Goal: Transaction & Acquisition: Purchase product/service

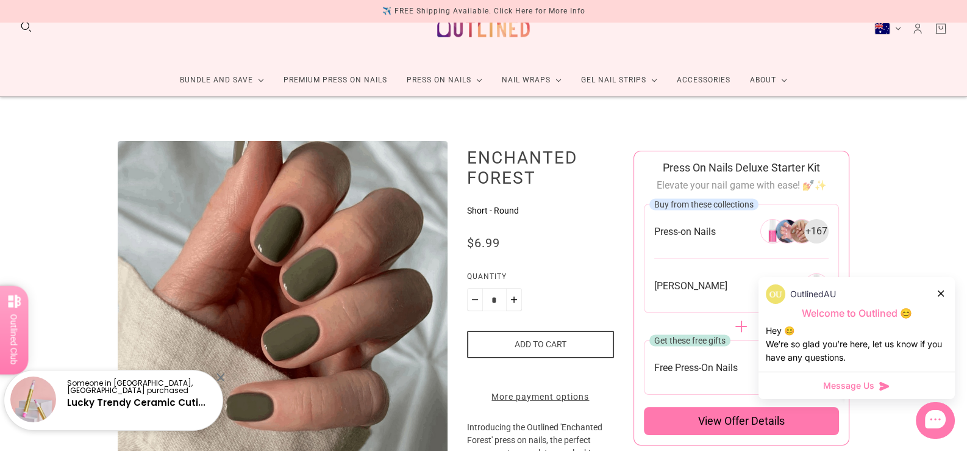
scroll to position [60, 0]
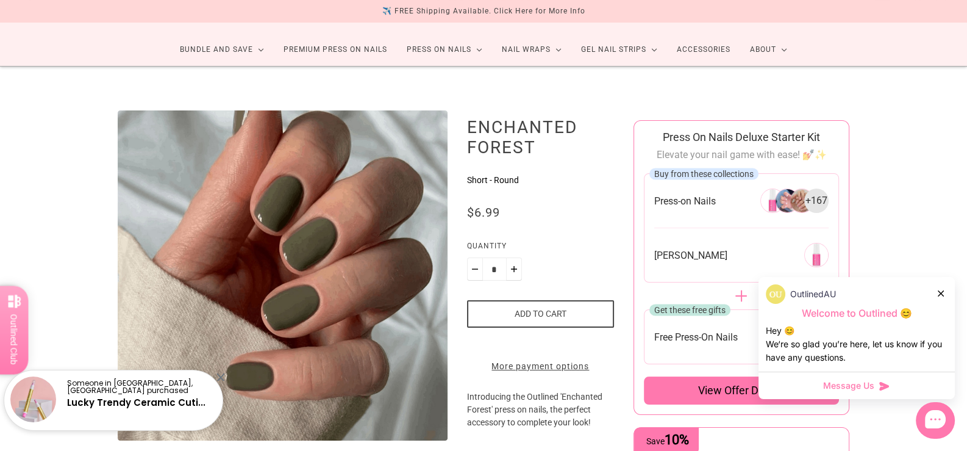
click at [946, 294] on div "OutlinedAU" at bounding box center [857, 294] width 182 height 20
click at [939, 292] on icon at bounding box center [941, 293] width 6 height 6
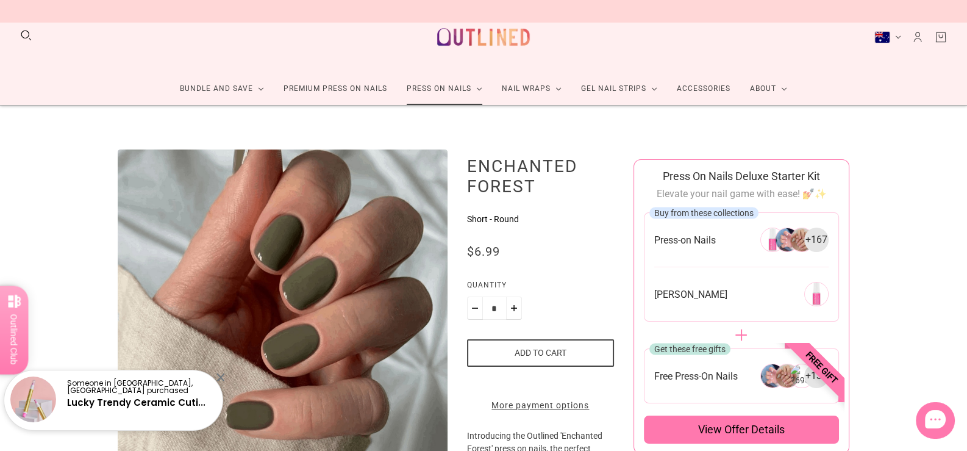
scroll to position [0, 0]
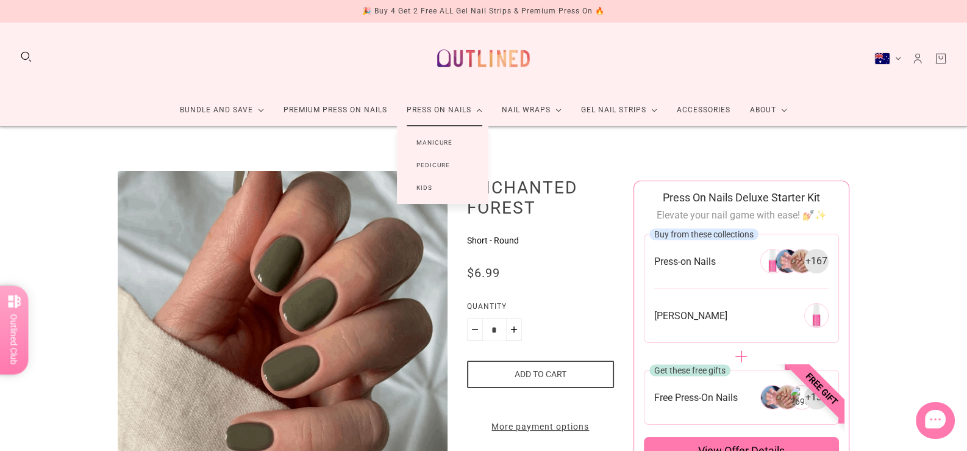
click at [434, 140] on link "Manicure" at bounding box center [434, 142] width 75 height 23
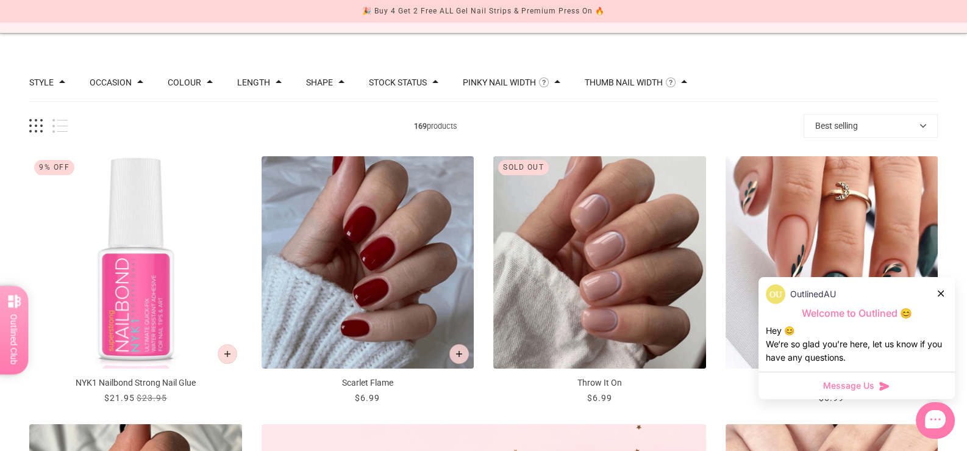
scroll to position [121, 0]
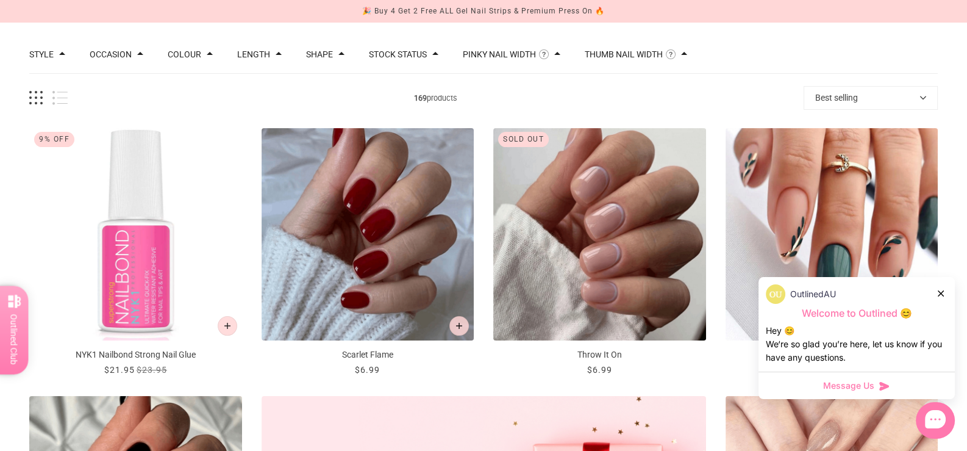
click at [938, 294] on div "OutlinedAU" at bounding box center [857, 294] width 182 height 20
click at [940, 292] on icon at bounding box center [941, 293] width 6 height 6
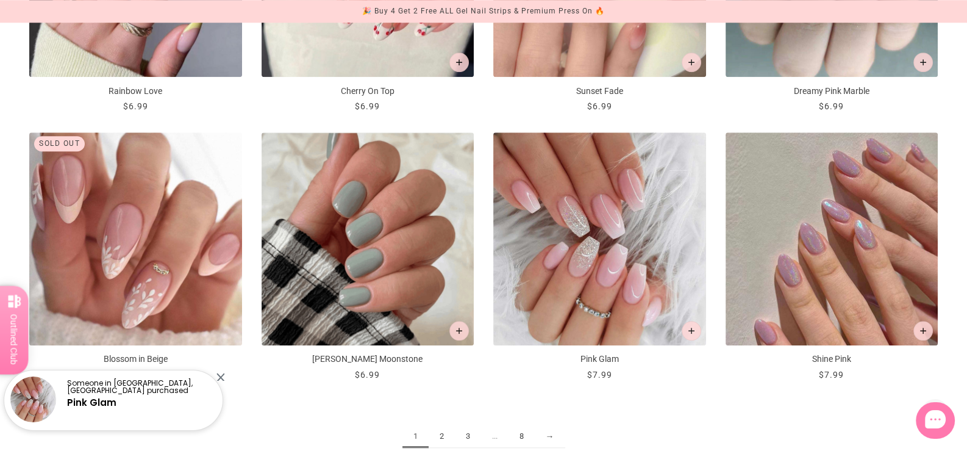
scroll to position [1525, 0]
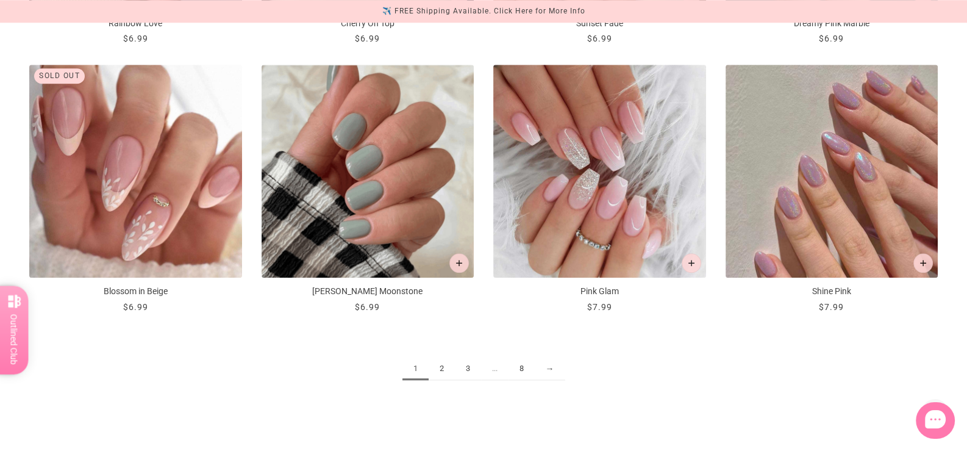
click at [442, 371] on link "2" at bounding box center [442, 368] width 26 height 23
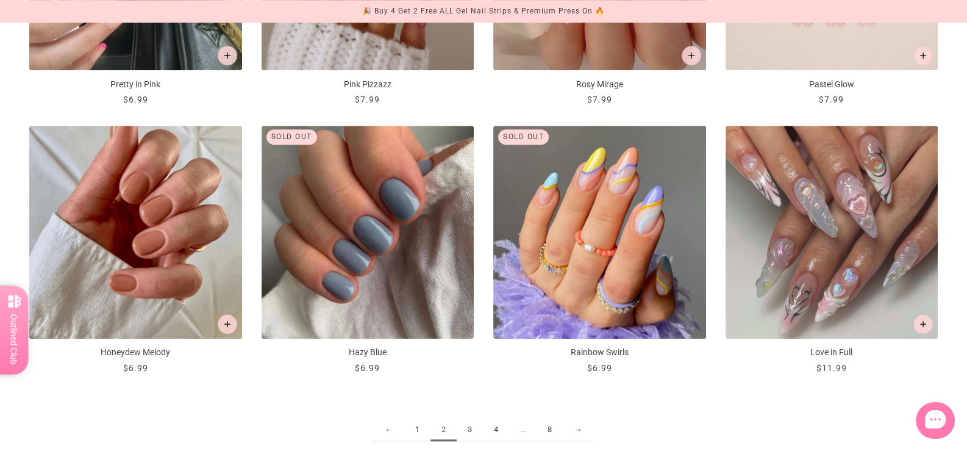
scroll to position [1525, 0]
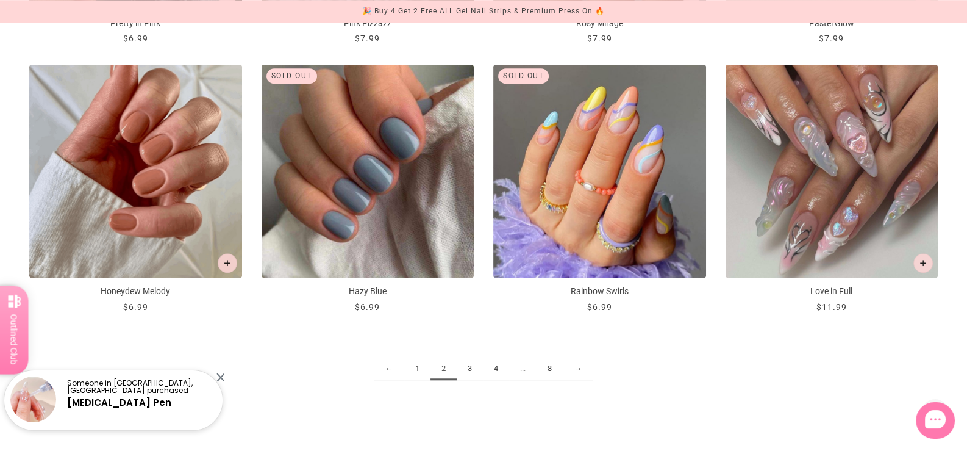
click at [468, 367] on link "3" at bounding box center [470, 368] width 26 height 23
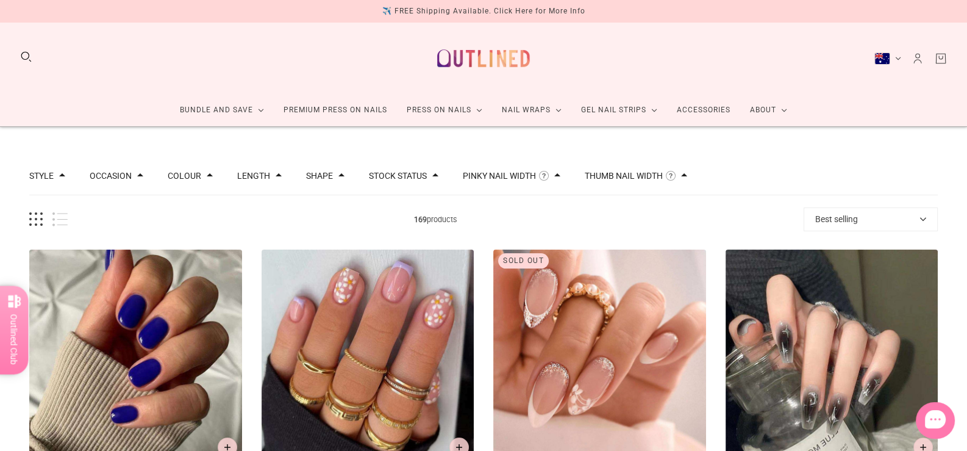
click at [237, 178] on button "Length" at bounding box center [253, 175] width 33 height 9
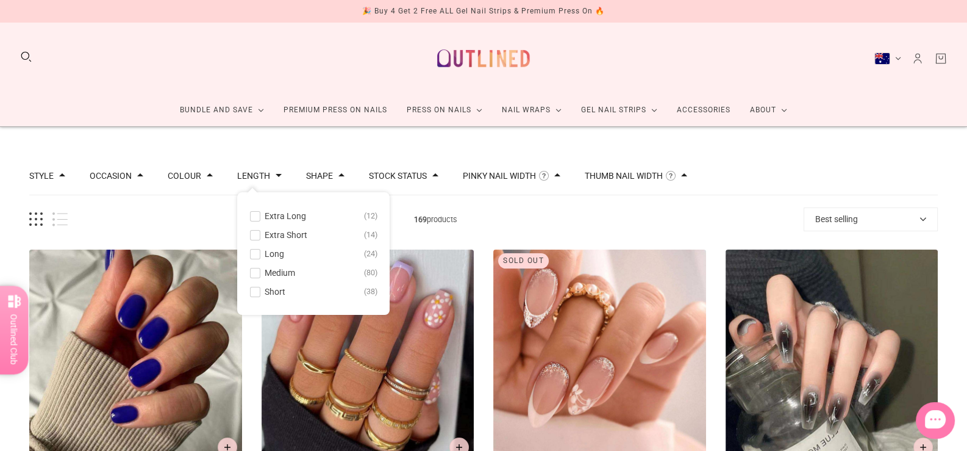
click at [253, 272] on span at bounding box center [255, 272] width 9 height 9
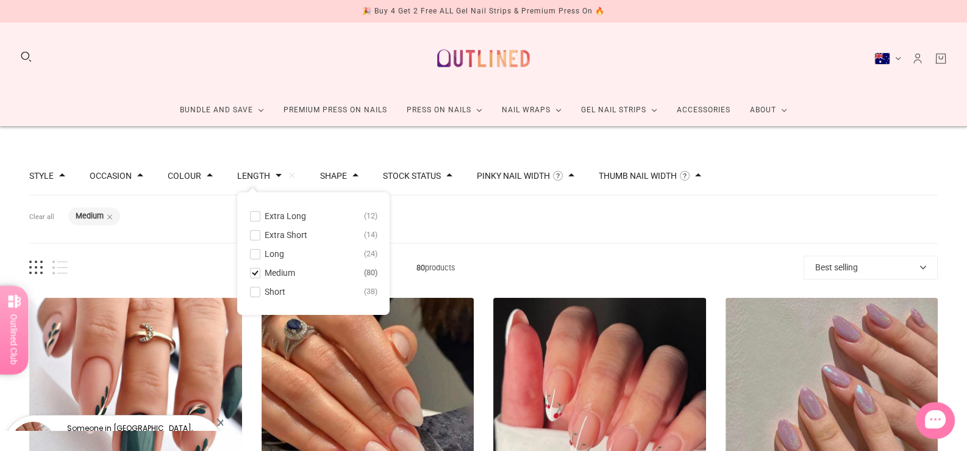
scroll to position [60, 0]
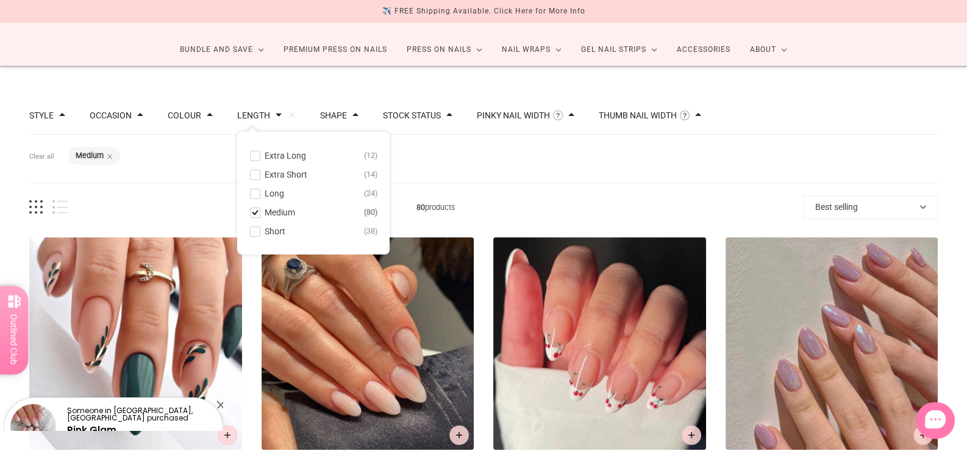
click at [185, 164] on div "Filters Clear all Length: Medium" at bounding box center [483, 159] width 909 height 48
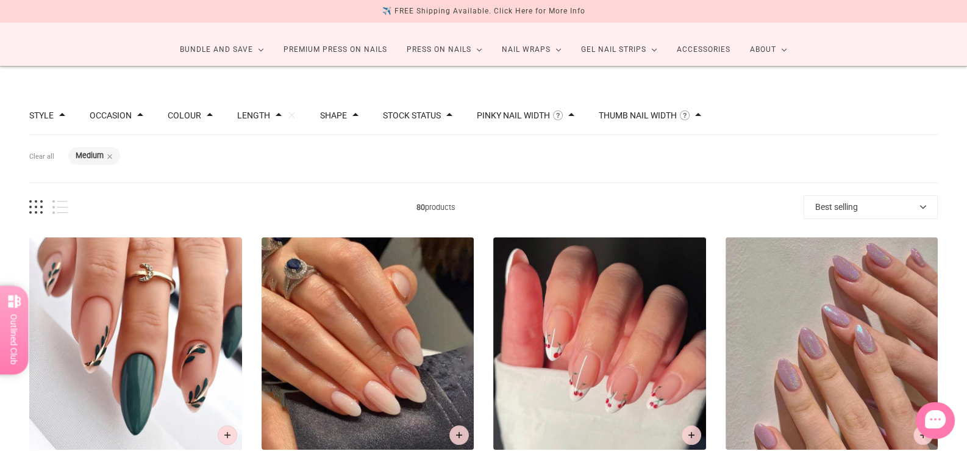
click at [193, 114] on button "Colour" at bounding box center [185, 115] width 34 height 9
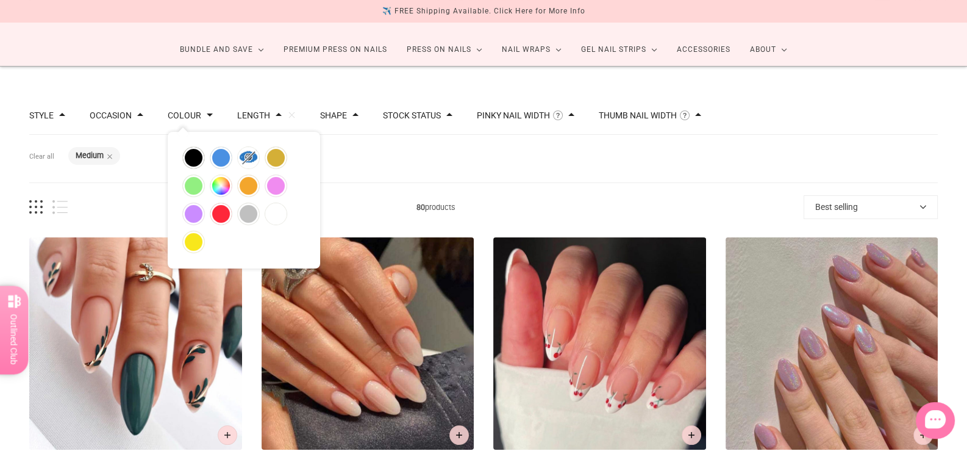
click at [193, 114] on button "Colour" at bounding box center [185, 115] width 34 height 9
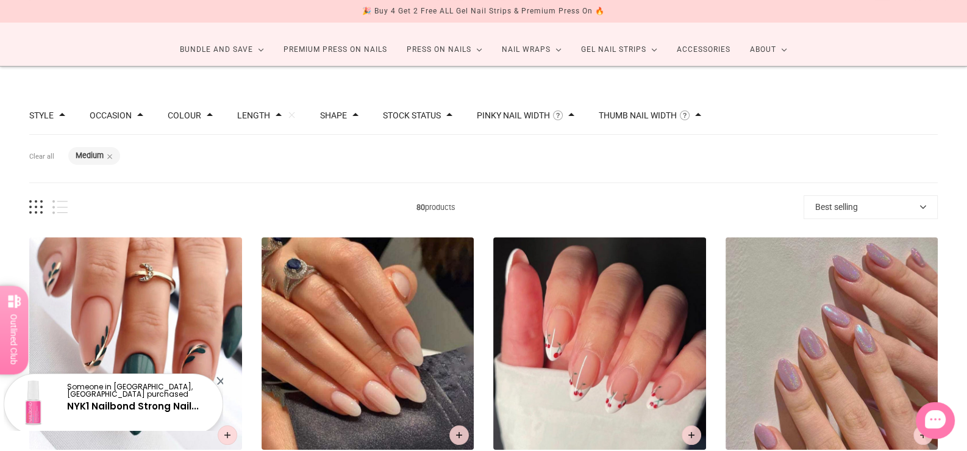
click at [336, 112] on button "Shape" at bounding box center [333, 115] width 27 height 9
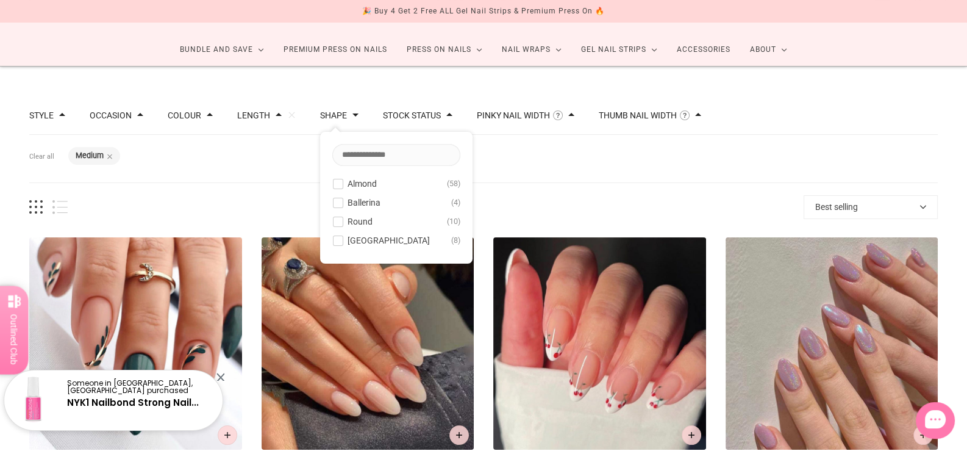
click at [334, 182] on span at bounding box center [338, 183] width 9 height 9
click at [334, 199] on span at bounding box center [338, 202] width 9 height 9
click at [334, 183] on span at bounding box center [338, 183] width 9 height 9
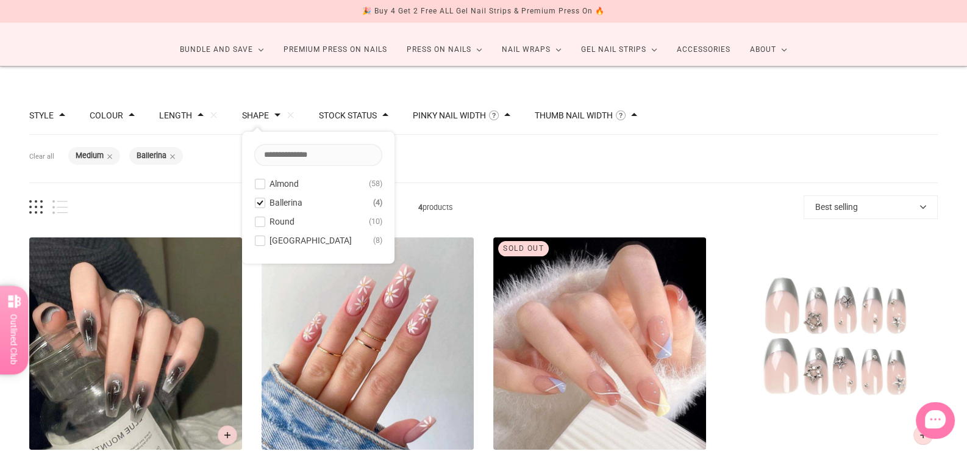
drag, startPoint x: 259, startPoint y: 238, endPoint x: 259, endPoint y: 231, distance: 6.7
click at [259, 238] on button "Rounded Square 8" at bounding box center [318, 240] width 128 height 15
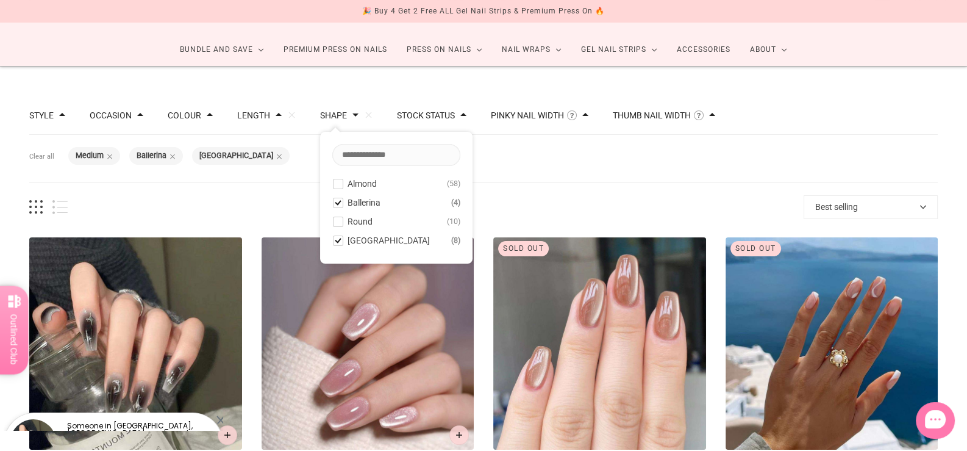
click at [256, 201] on span "12 products" at bounding box center [436, 207] width 736 height 13
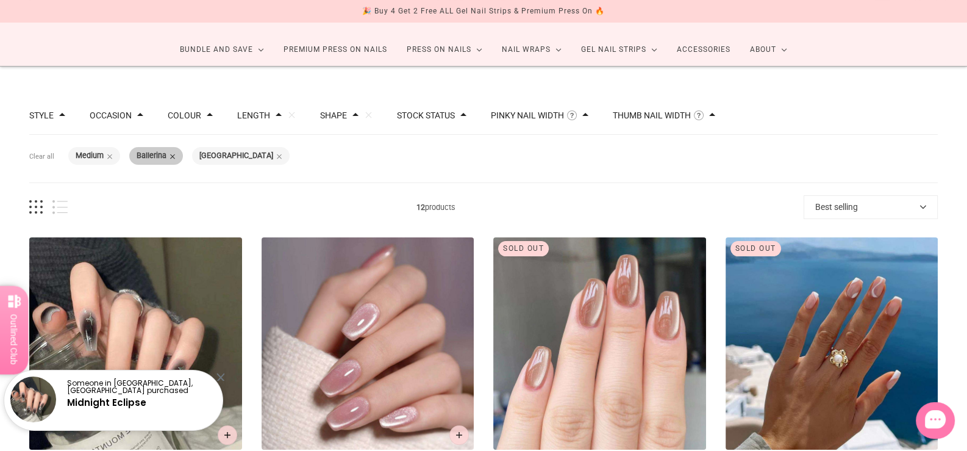
click at [175, 154] on span at bounding box center [173, 156] width 6 height 6
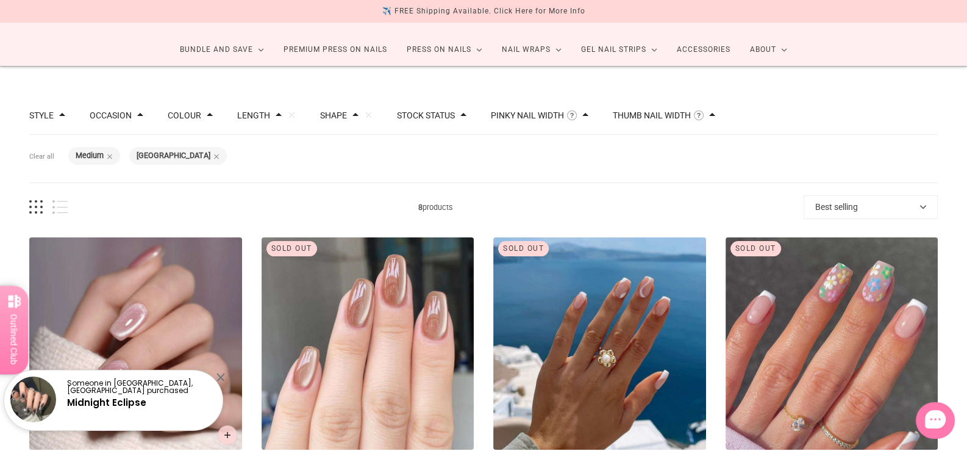
click at [326, 113] on button "Shape" at bounding box center [333, 115] width 27 height 9
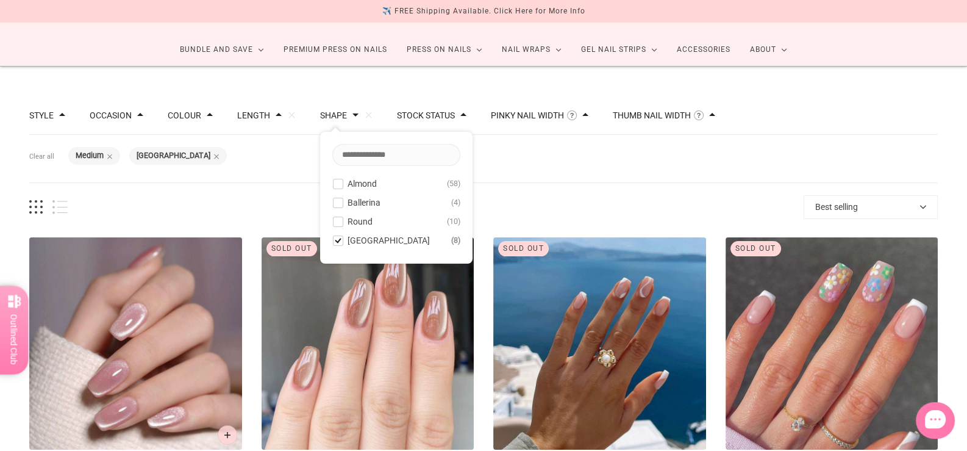
click at [334, 217] on span at bounding box center [338, 221] width 9 height 9
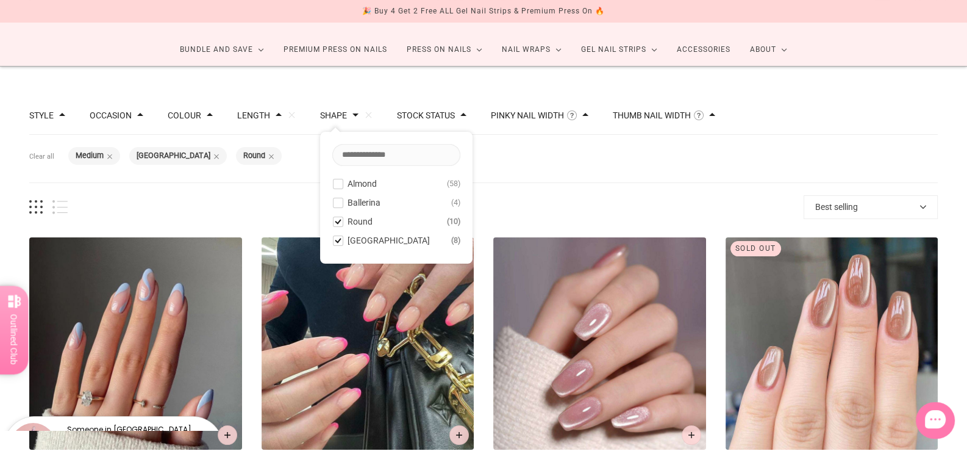
click at [334, 182] on span at bounding box center [338, 183] width 9 height 9
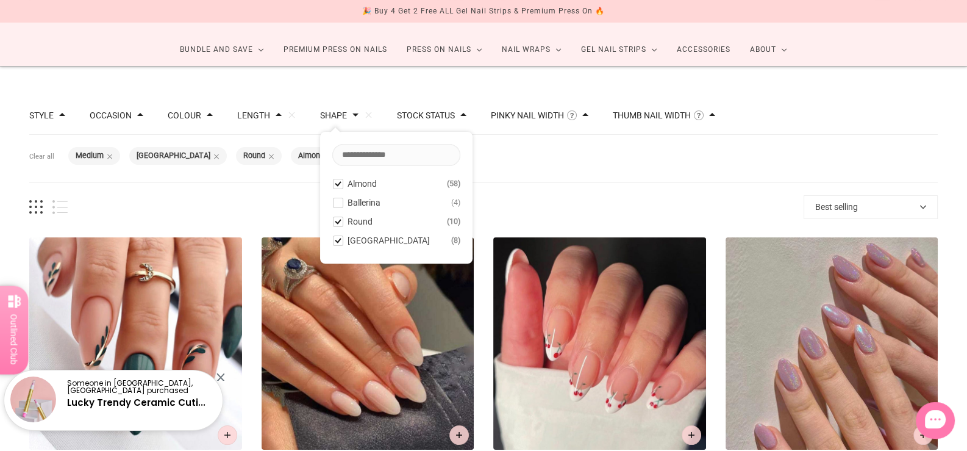
click at [334, 182] on span at bounding box center [338, 183] width 9 height 9
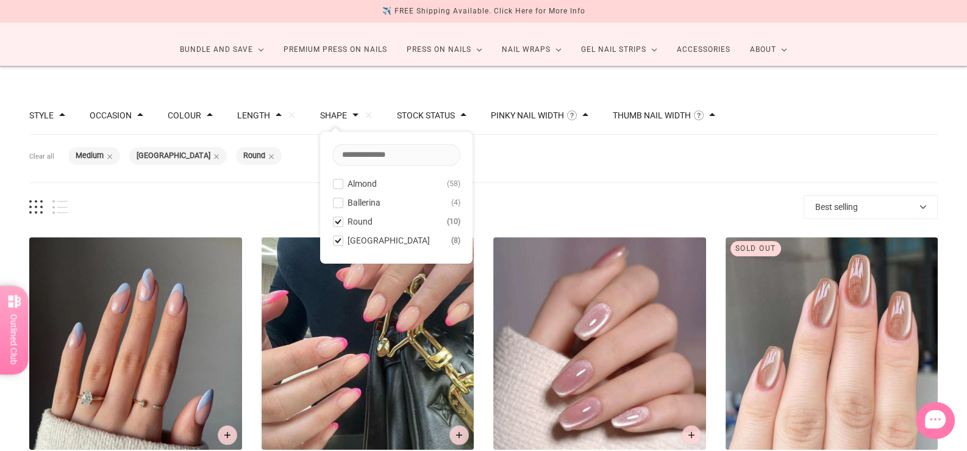
click at [334, 181] on span at bounding box center [338, 183] width 9 height 9
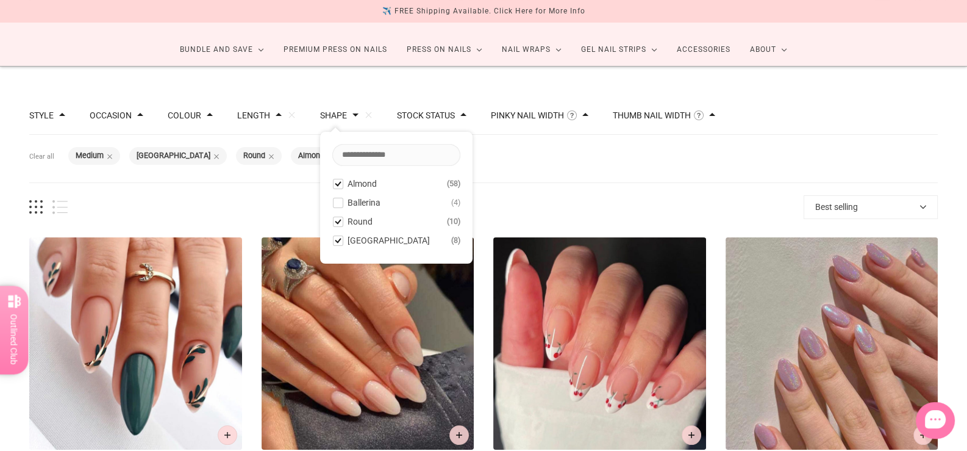
click at [266, 209] on span "76 products" at bounding box center [436, 207] width 736 height 13
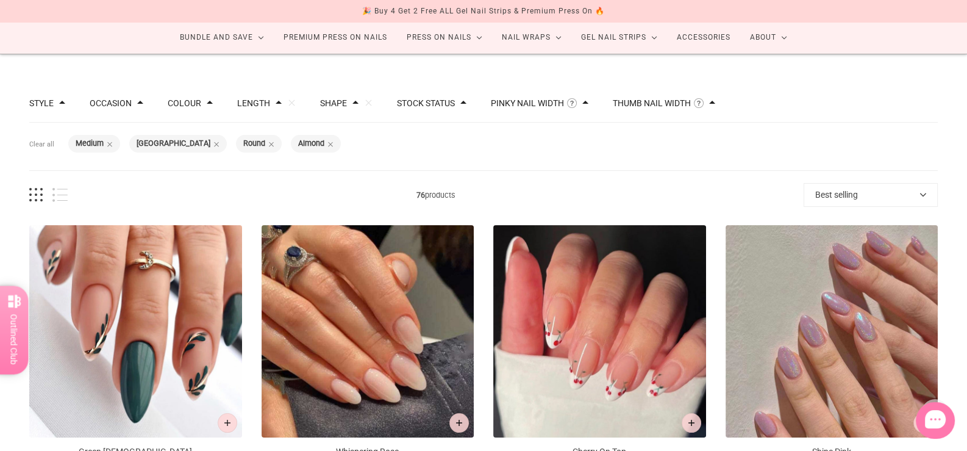
scroll to position [60, 0]
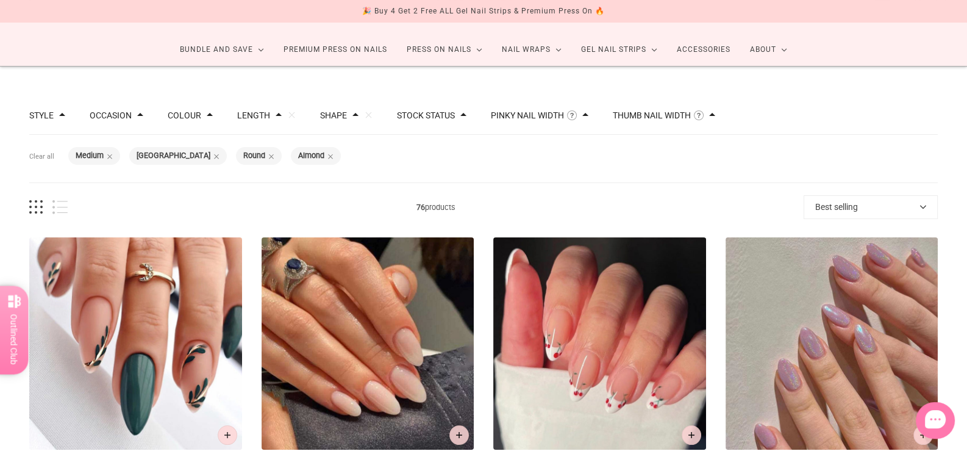
click at [325, 119] on button "Shape" at bounding box center [333, 115] width 27 height 9
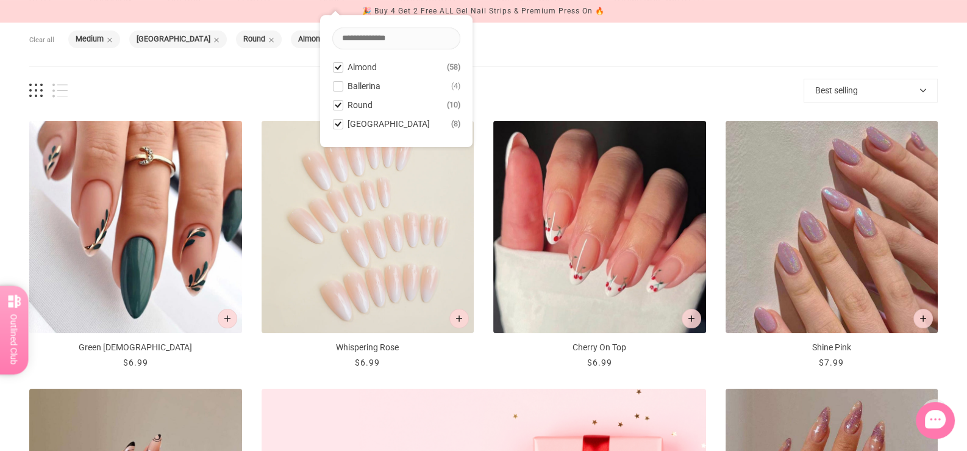
scroll to position [183, 0]
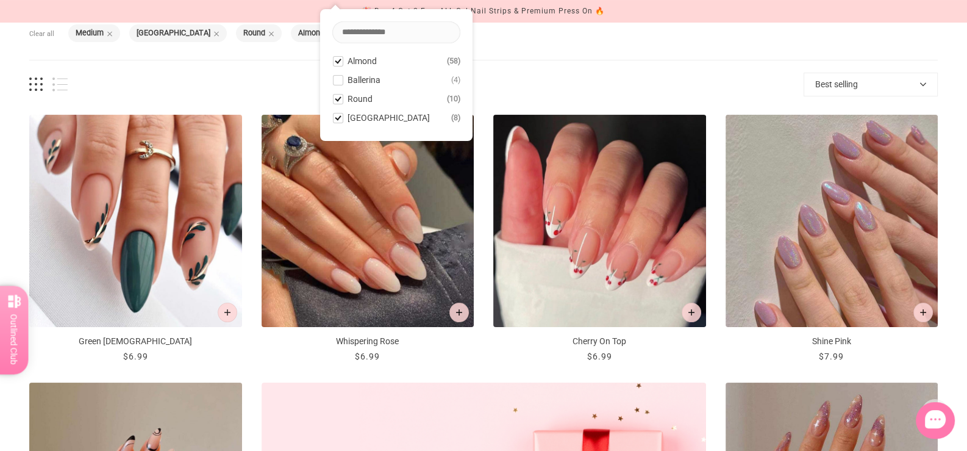
click at [244, 81] on span "76 products" at bounding box center [436, 84] width 736 height 13
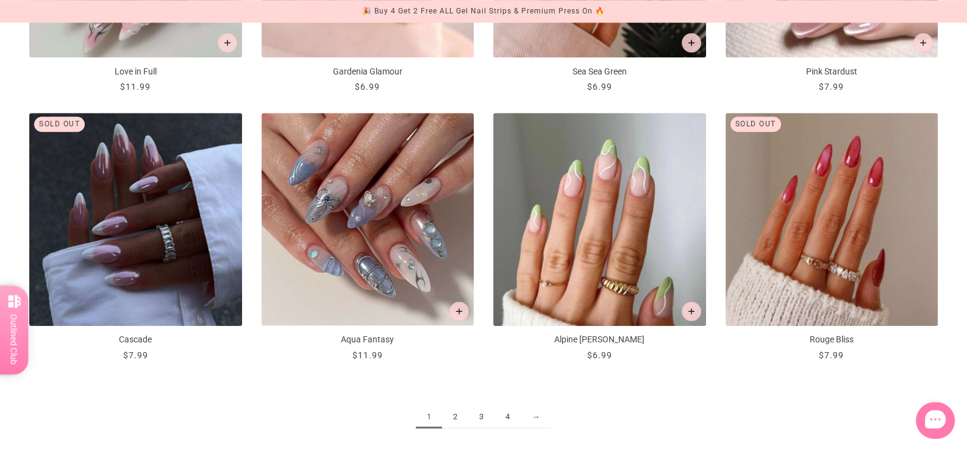
scroll to position [1586, 0]
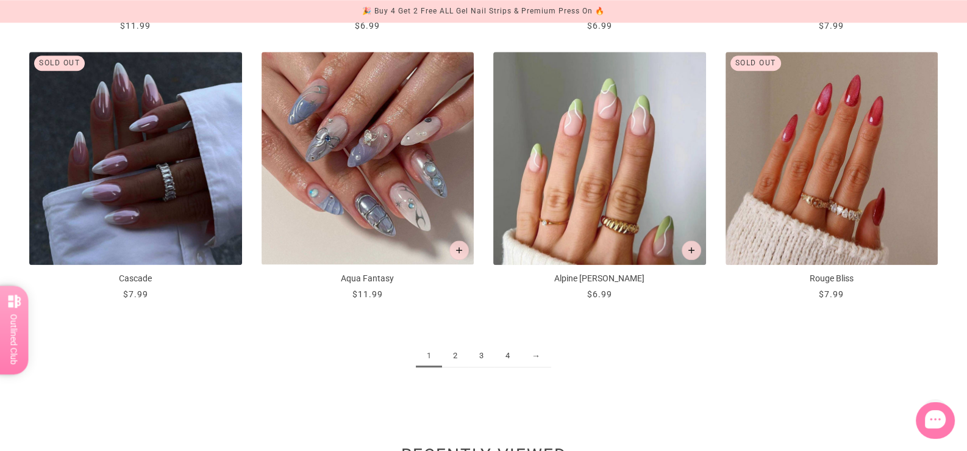
click at [456, 356] on link "2" at bounding box center [455, 356] width 26 height 23
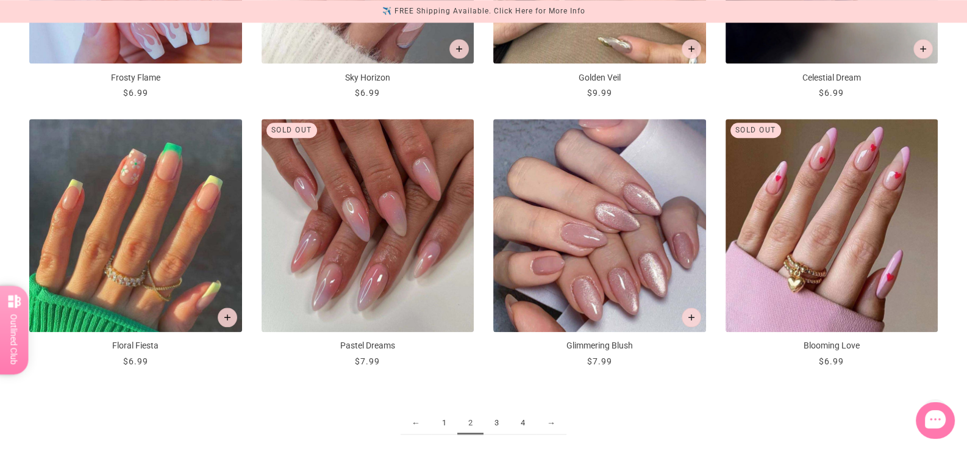
scroll to position [1525, 0]
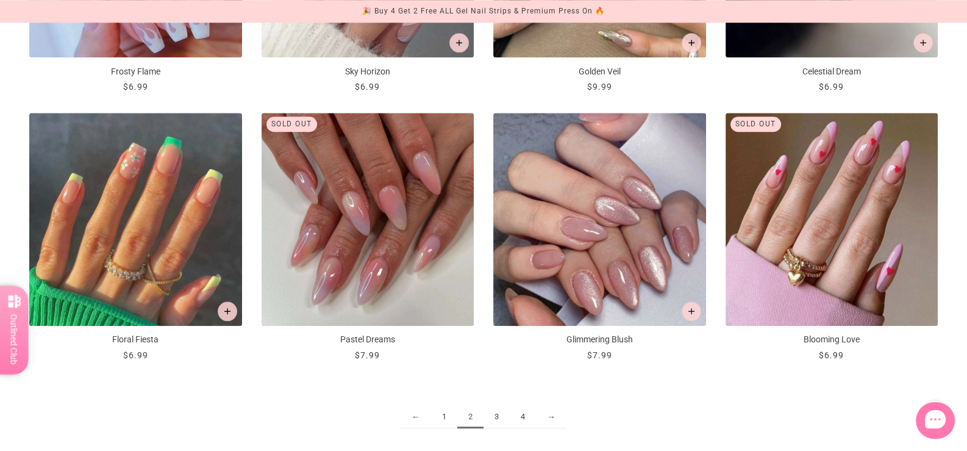
click at [500, 414] on link "3" at bounding box center [497, 417] width 26 height 23
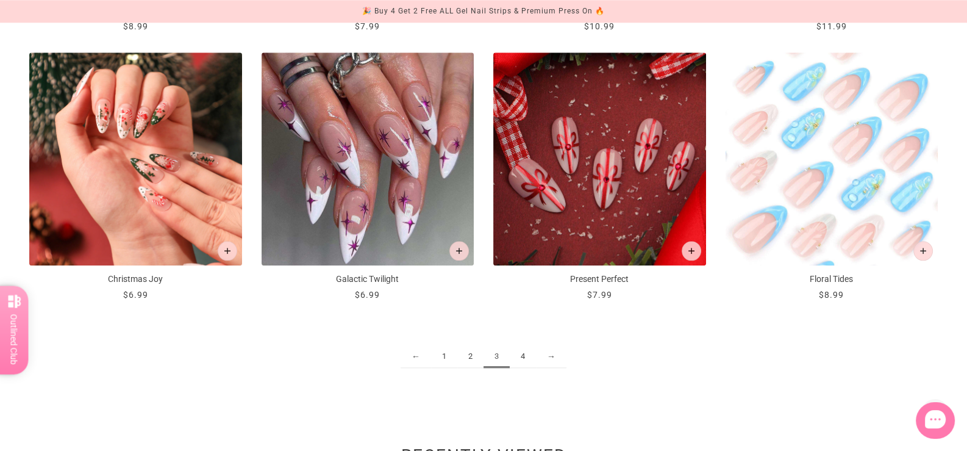
scroll to position [1586, 0]
click at [525, 355] on link "4" at bounding box center [523, 356] width 26 height 23
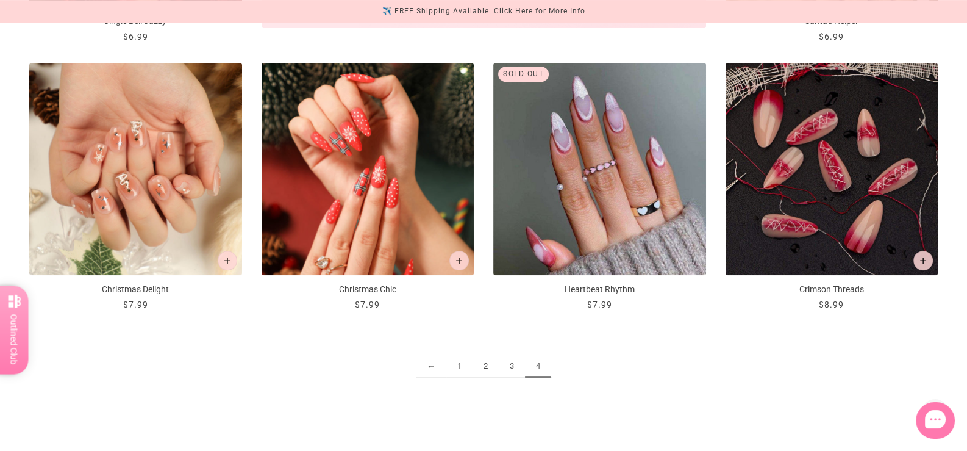
scroll to position [793, 0]
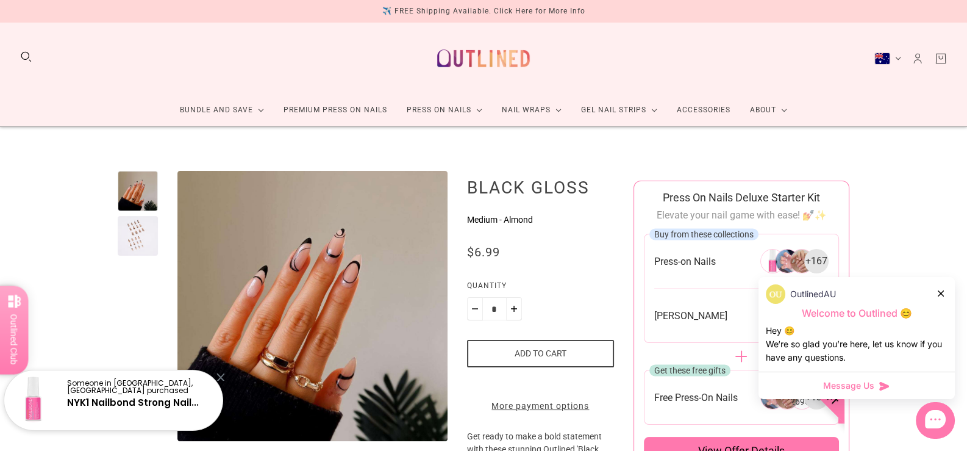
click at [132, 237] on div at bounding box center [138, 236] width 40 height 40
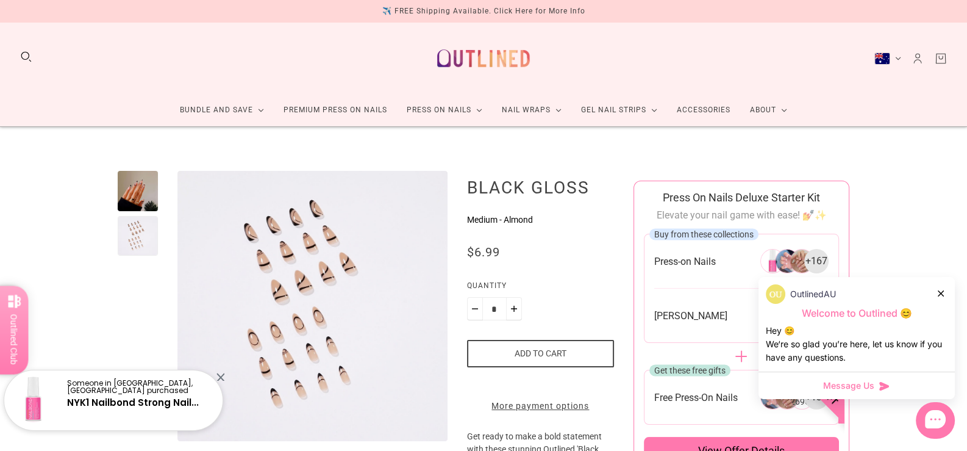
click at [134, 187] on div at bounding box center [138, 191] width 40 height 40
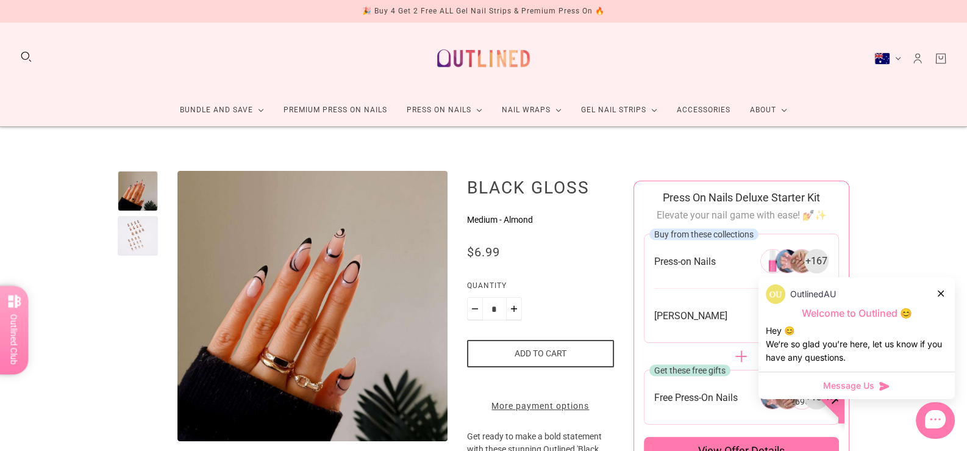
click at [939, 290] on icon at bounding box center [941, 293] width 6 height 6
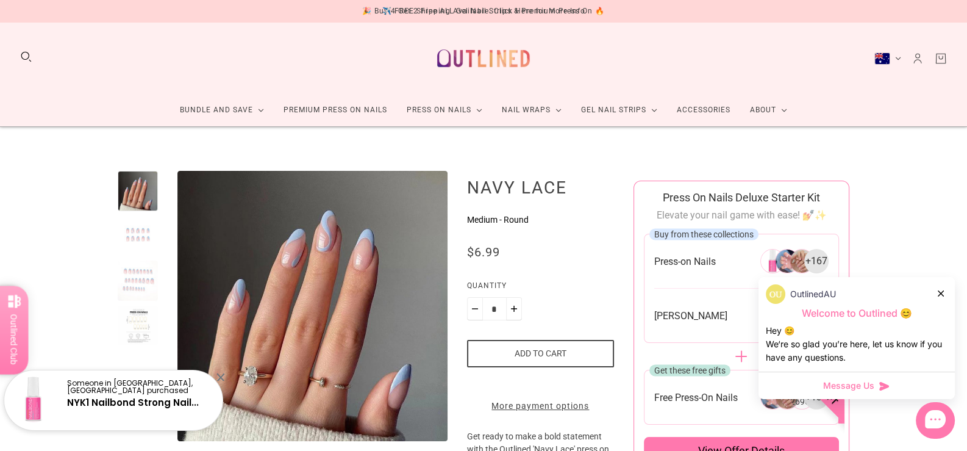
click at [142, 279] on div at bounding box center [138, 280] width 40 height 40
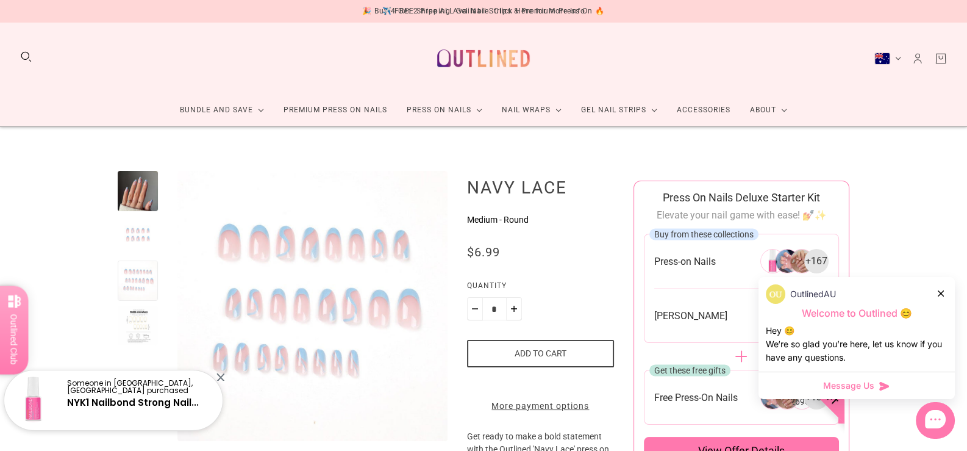
click at [138, 243] on div at bounding box center [138, 236] width 40 height 40
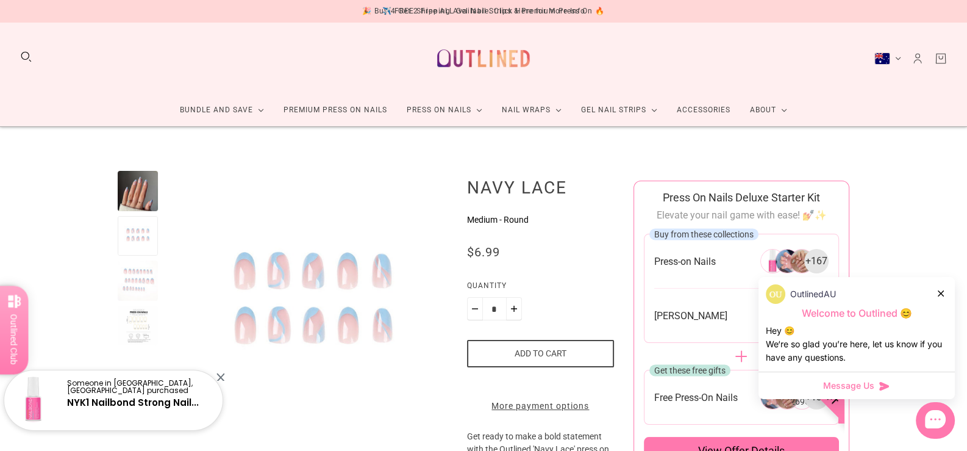
click at [146, 195] on div at bounding box center [138, 191] width 40 height 40
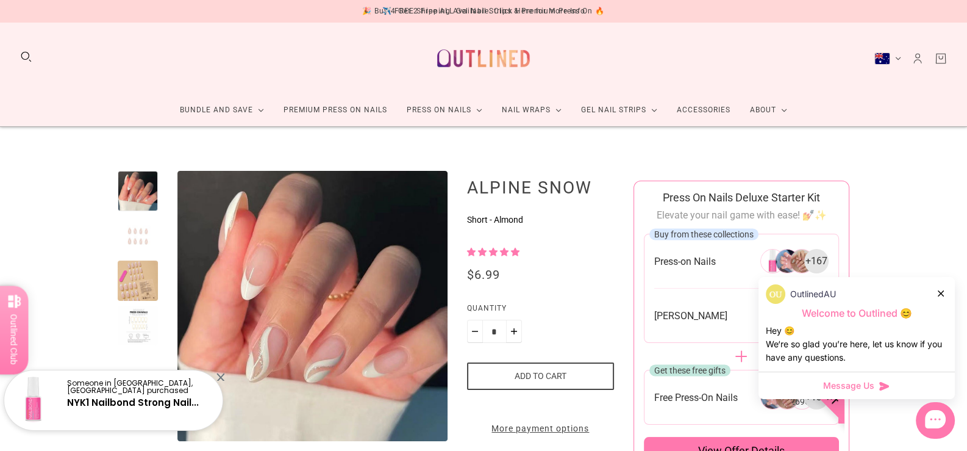
click at [139, 228] on div at bounding box center [138, 236] width 40 height 40
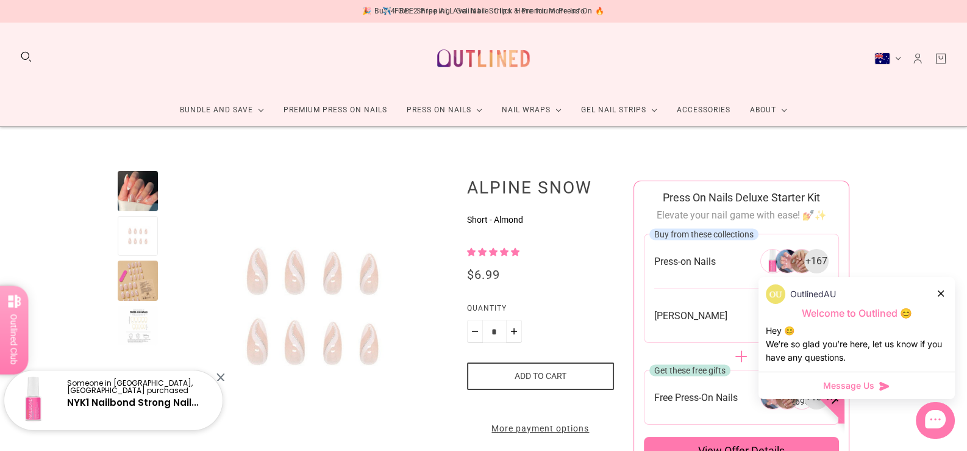
click at [138, 279] on div at bounding box center [138, 280] width 40 height 40
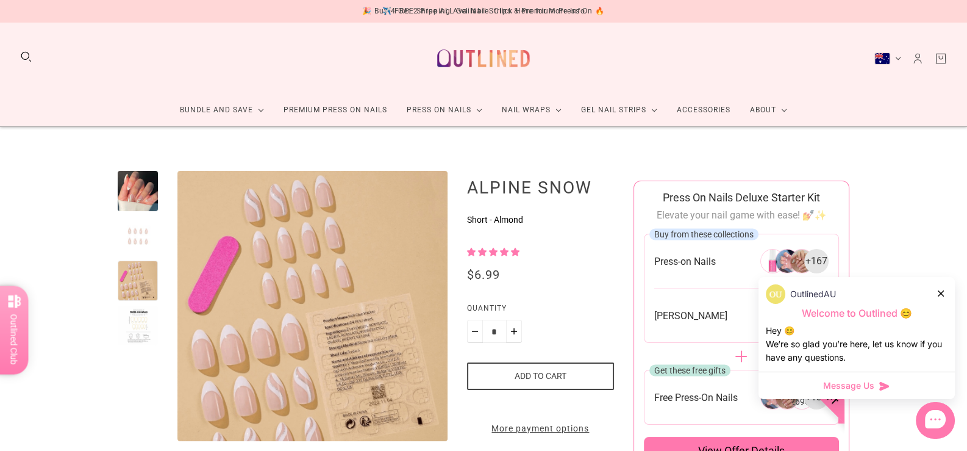
drag, startPoint x: 142, startPoint y: 312, endPoint x: 142, endPoint y: 304, distance: 8.6
click at [141, 312] on div at bounding box center [138, 326] width 40 height 40
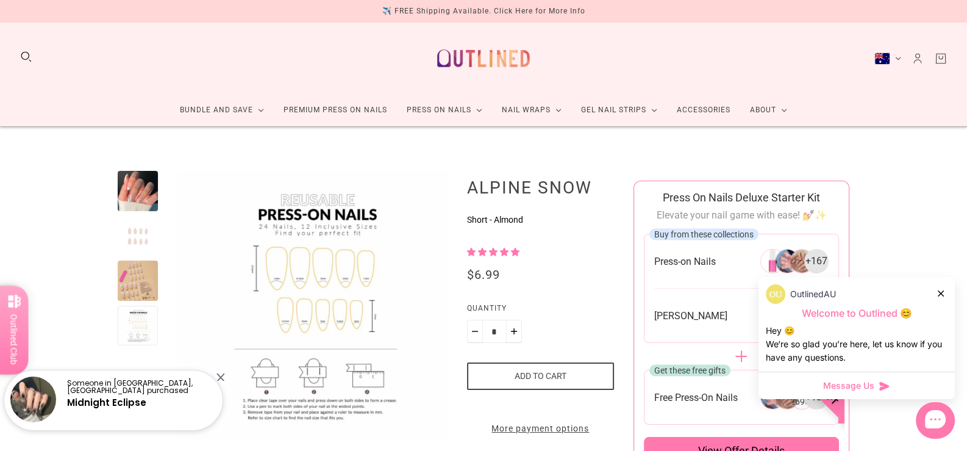
click at [142, 190] on div at bounding box center [138, 191] width 40 height 40
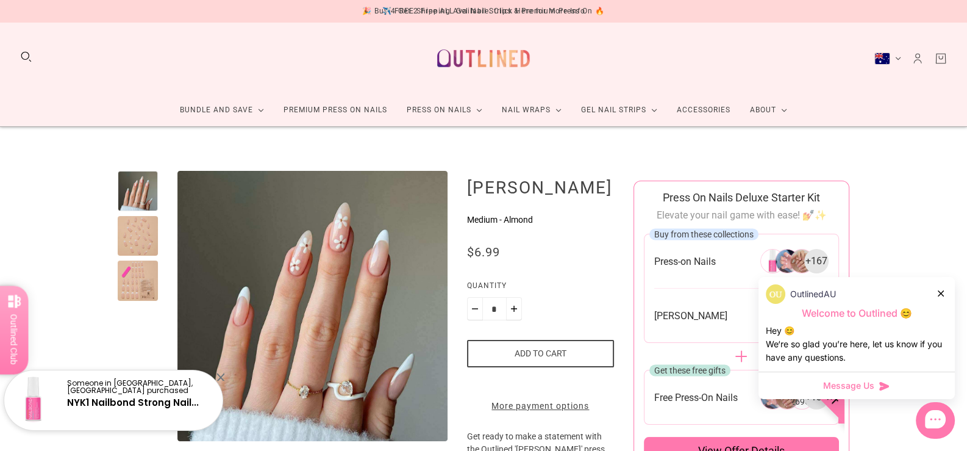
click at [123, 234] on div at bounding box center [138, 236] width 40 height 40
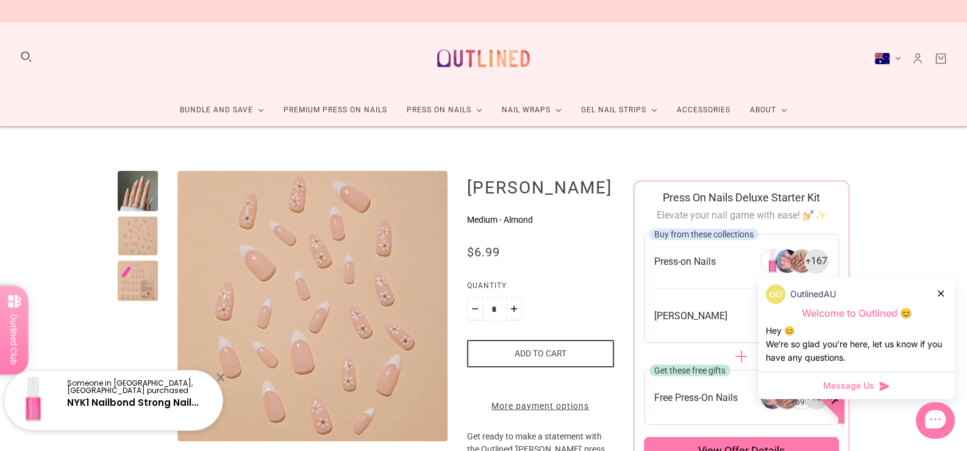
click at [134, 298] on div at bounding box center [138, 280] width 40 height 40
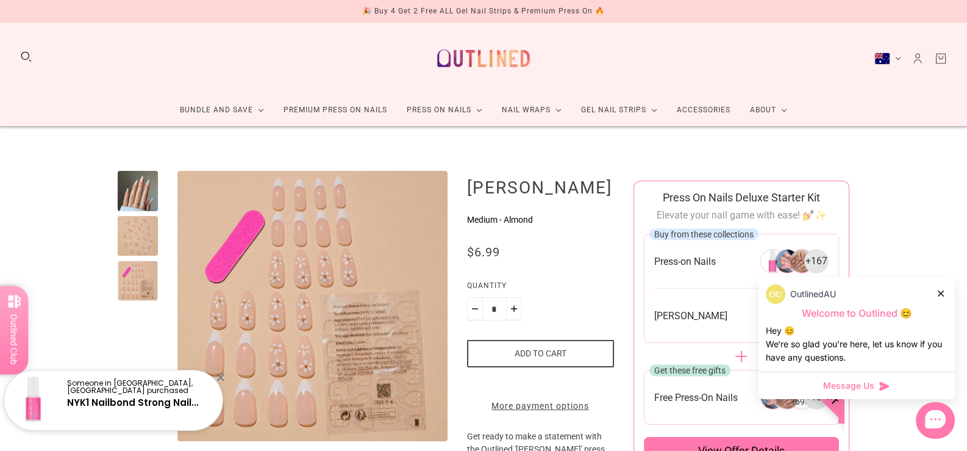
click at [137, 183] on div at bounding box center [138, 191] width 40 height 40
